Goal: Book appointment/travel/reservation

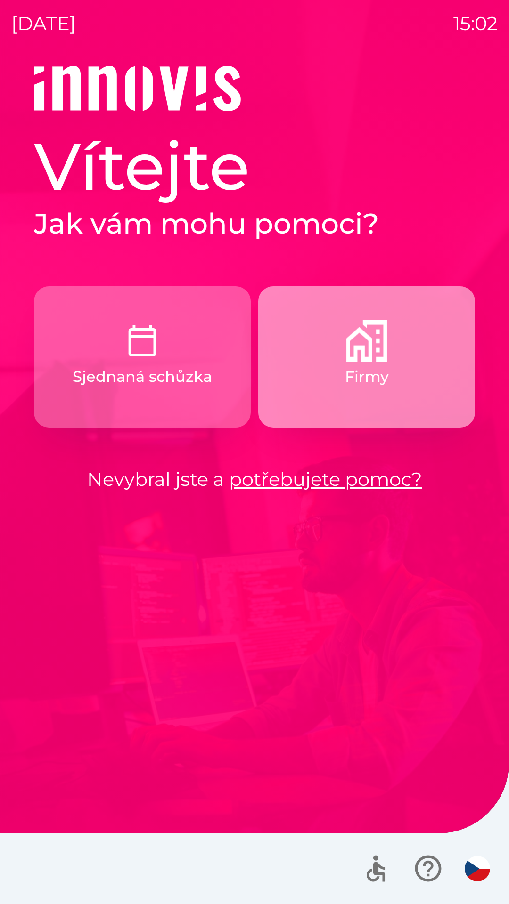
click at [374, 364] on button "Firmy" at bounding box center [366, 356] width 217 height 141
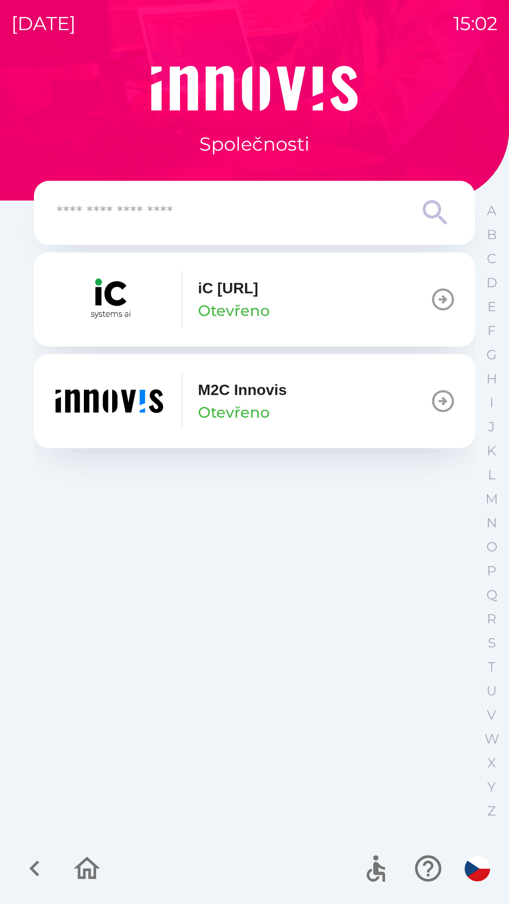
click at [117, 405] on img "button" at bounding box center [109, 401] width 113 height 57
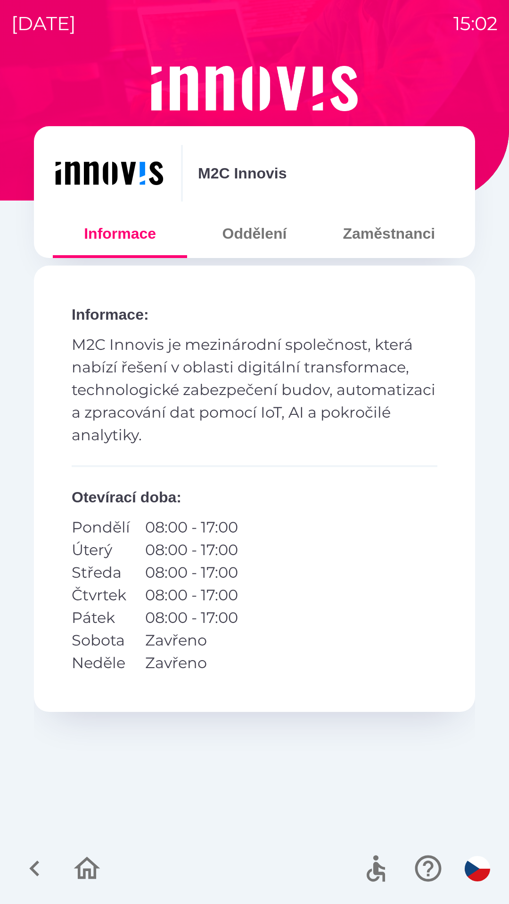
click at [363, 237] on button "Zaměstnanci" at bounding box center [389, 234] width 134 height 34
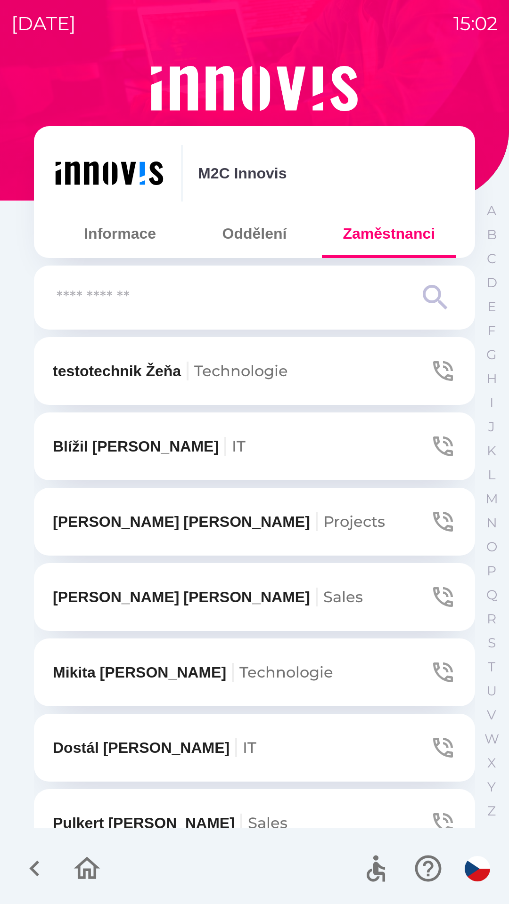
click at [102, 298] on input "text" at bounding box center [236, 298] width 358 height 26
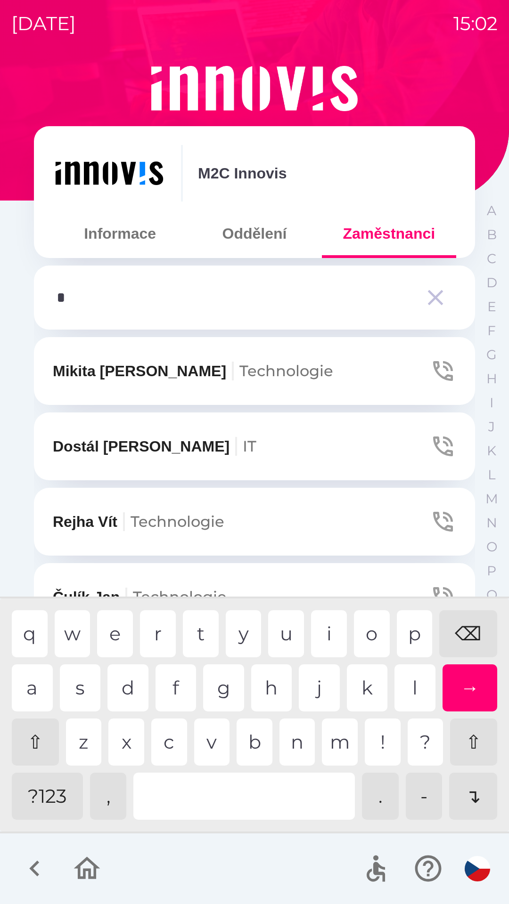
type input "**"
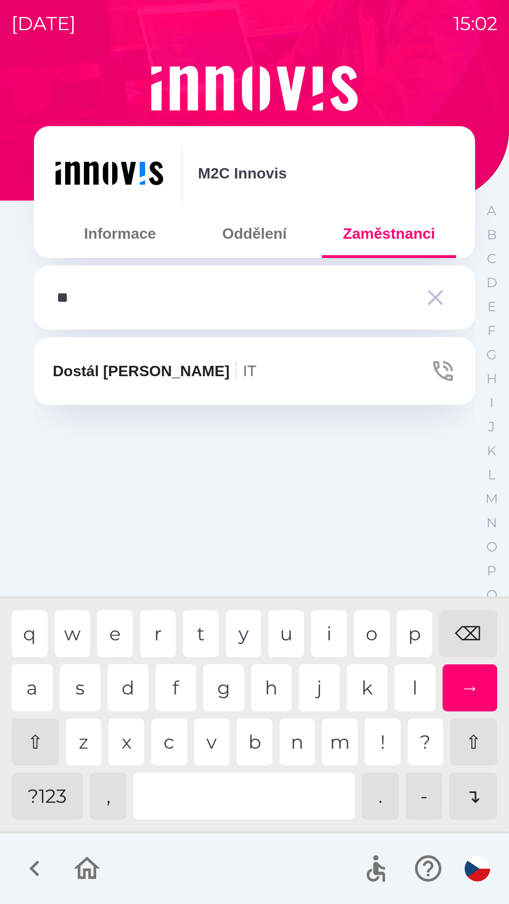
click at [365, 626] on div "o" at bounding box center [372, 633] width 36 height 47
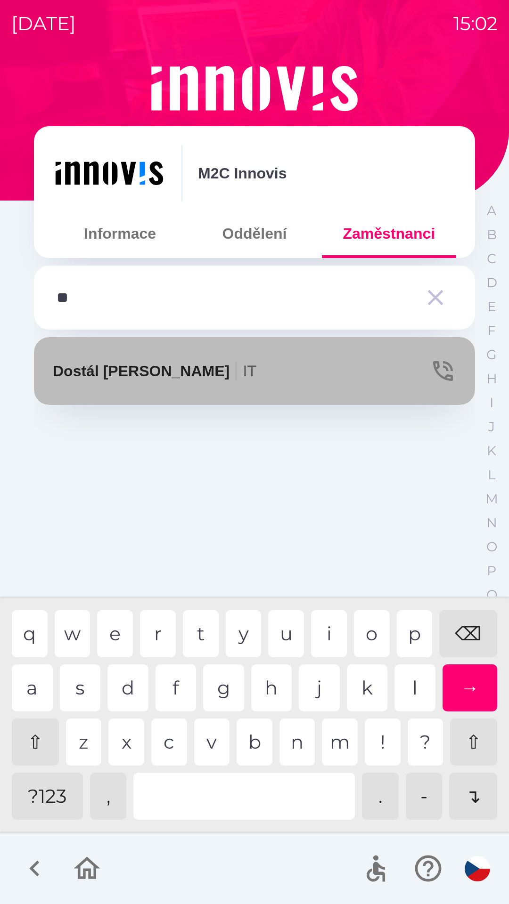
click at [132, 366] on p "Dostál [PERSON_NAME]-Jodok IT" at bounding box center [154, 371] width 203 height 23
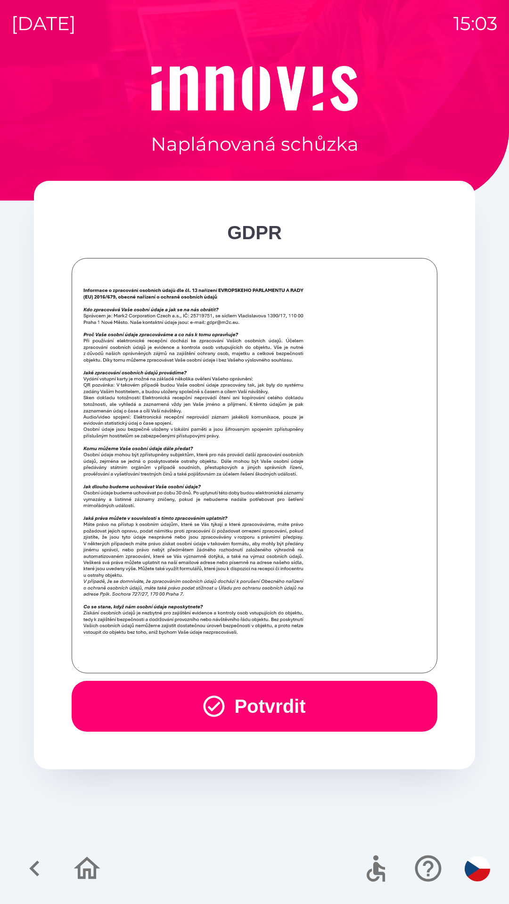
click at [239, 703] on button "Potvrdit" at bounding box center [254, 706] width 365 height 51
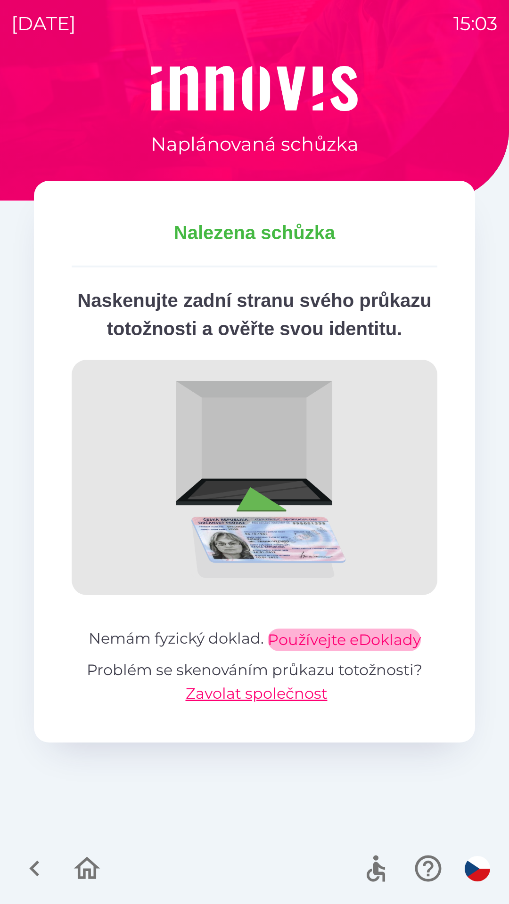
click at [334, 651] on button "Používejte eDoklady" at bounding box center [343, 640] width 153 height 23
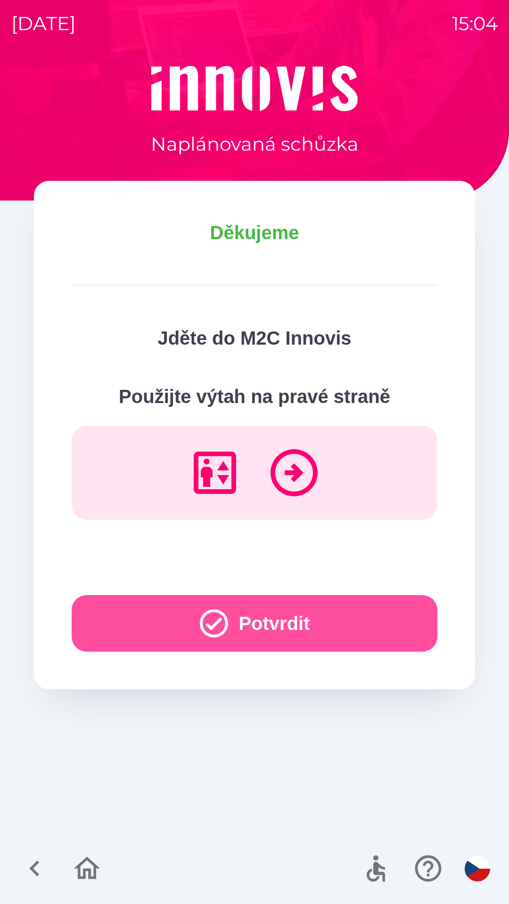
click at [256, 626] on button "Potvrdit" at bounding box center [254, 623] width 365 height 57
